Goal: Find specific page/section: Find specific page/section

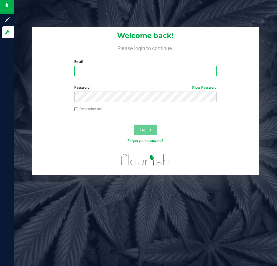
click at [115, 70] on input "Email" at bounding box center [145, 71] width 142 height 10
type input "[EMAIL_ADDRESS][DOMAIN_NAME]"
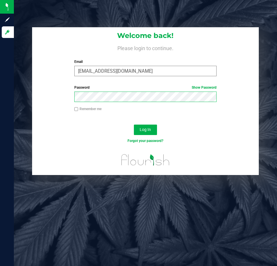
click at [134, 124] on button "Log In" at bounding box center [145, 129] width 23 height 10
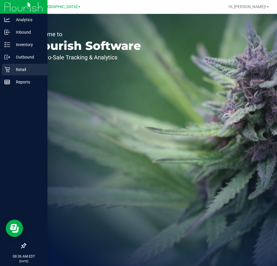
click at [11, 69] on p "Retail" at bounding box center [27, 69] width 35 height 7
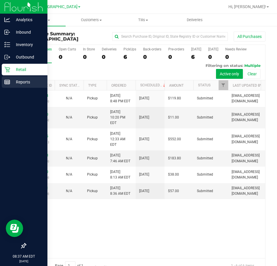
click at [11, 83] on p "Reports" at bounding box center [27, 81] width 35 height 7
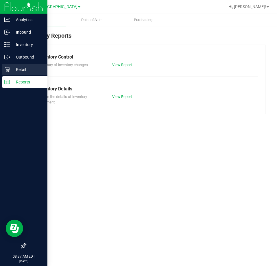
click at [13, 70] on p "Retail" at bounding box center [27, 69] width 35 height 7
